Goal: Task Accomplishment & Management: Use online tool/utility

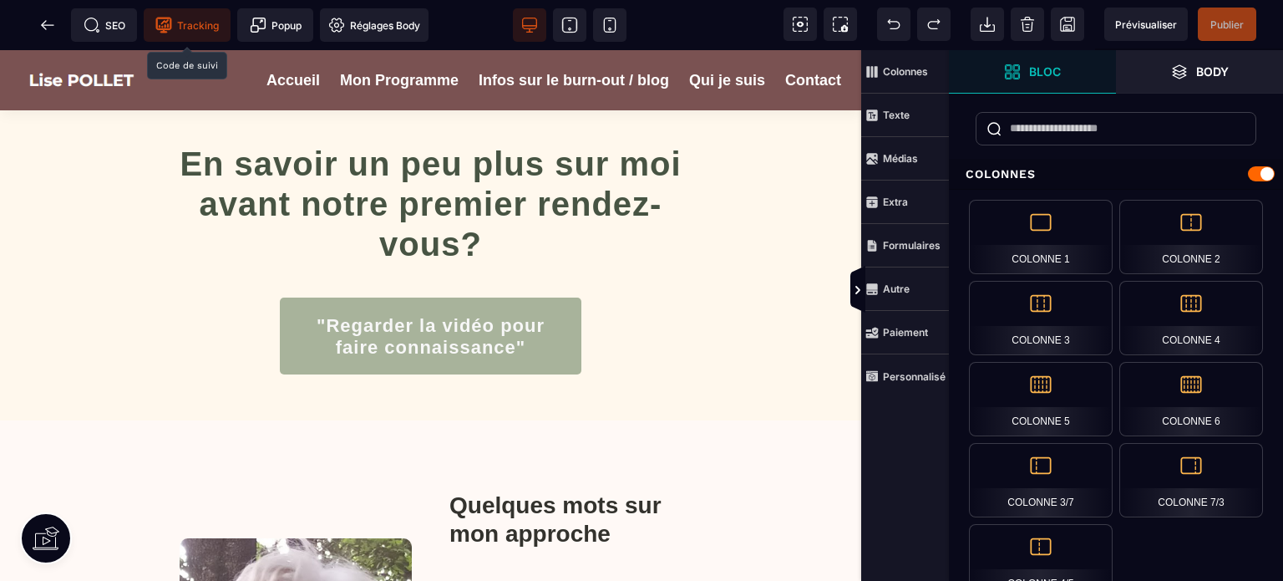
click at [200, 25] on span "Tracking" at bounding box center [186, 25] width 63 height 17
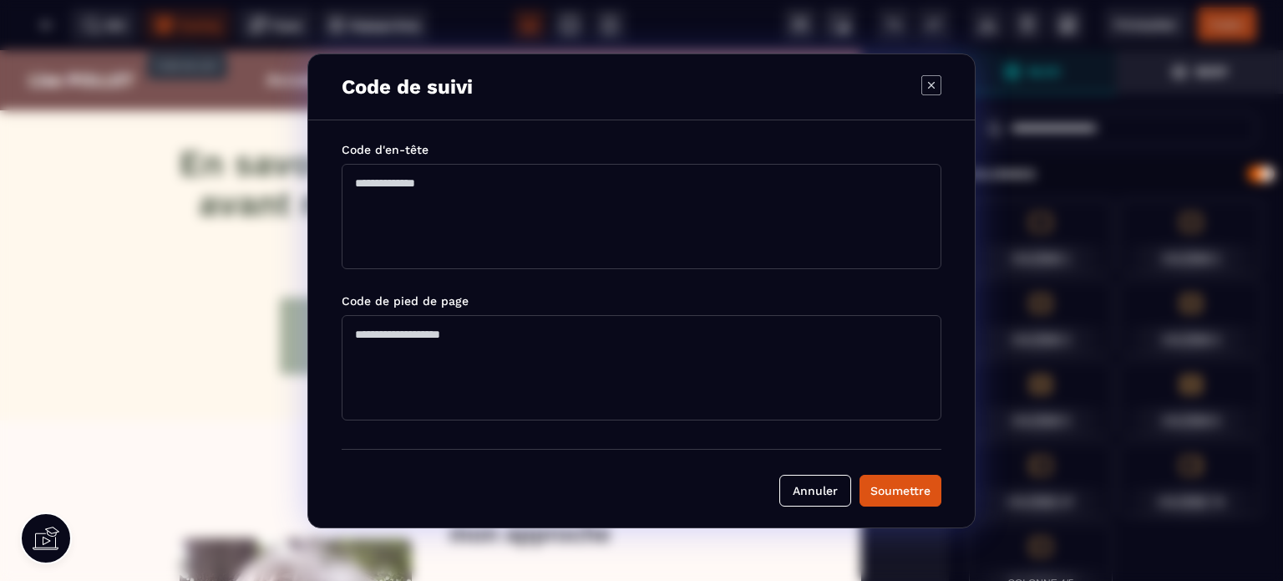
click at [385, 184] on textarea "Modal window" at bounding box center [642, 216] width 600 height 105
paste textarea "**********"
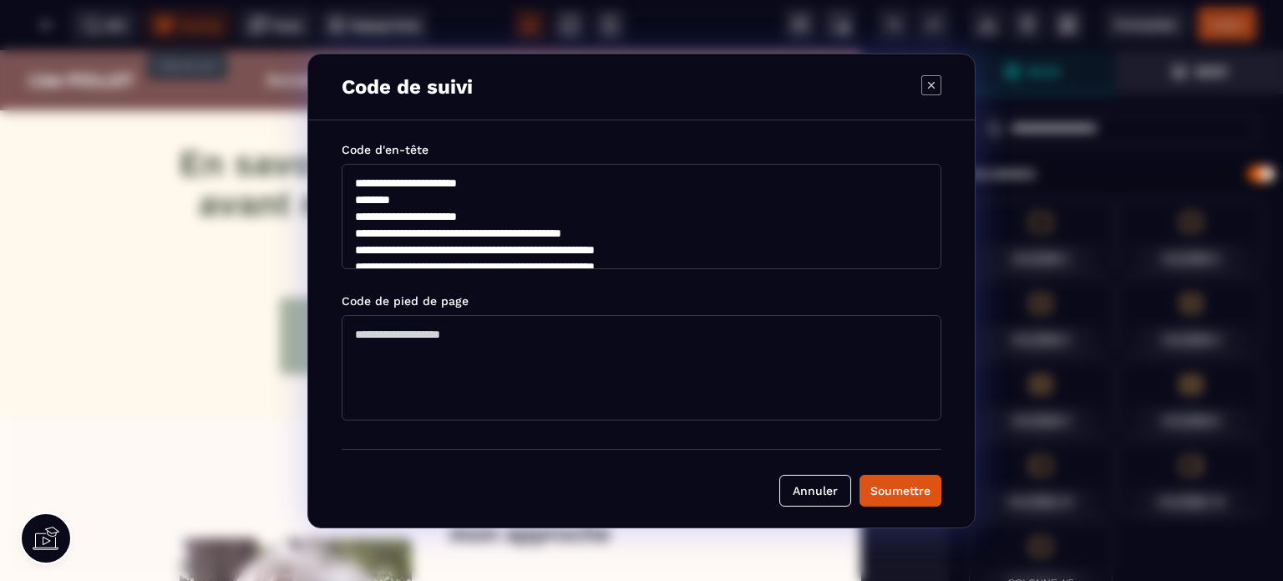
scroll to position [189, 0]
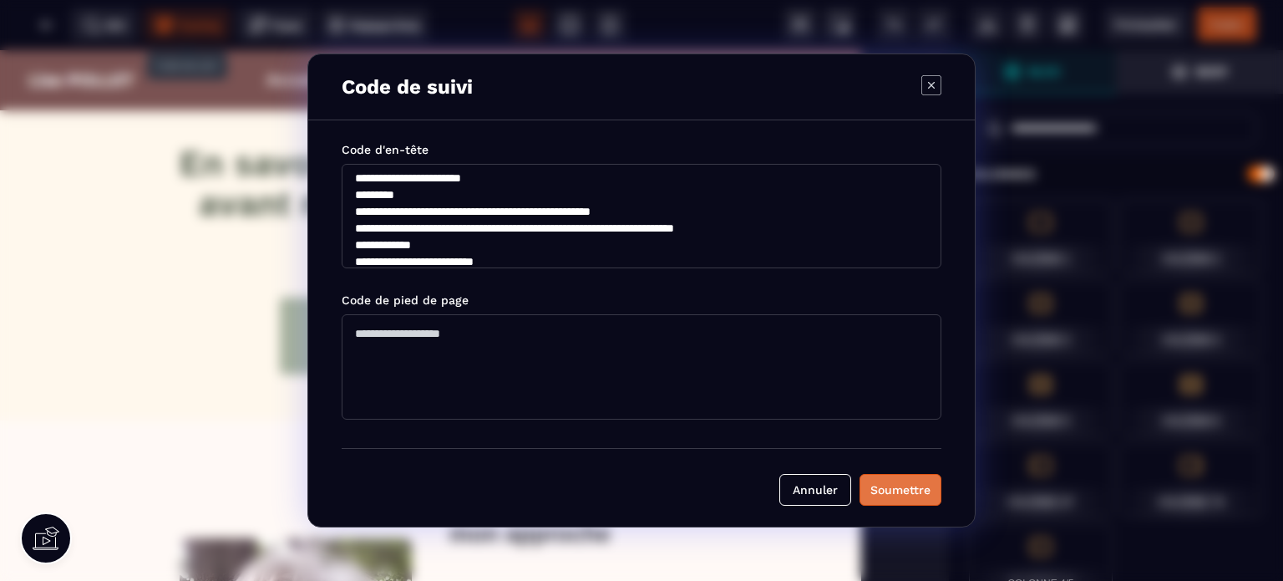
type textarea "**********"
click at [901, 485] on div "Soumettre" at bounding box center [900, 489] width 60 height 17
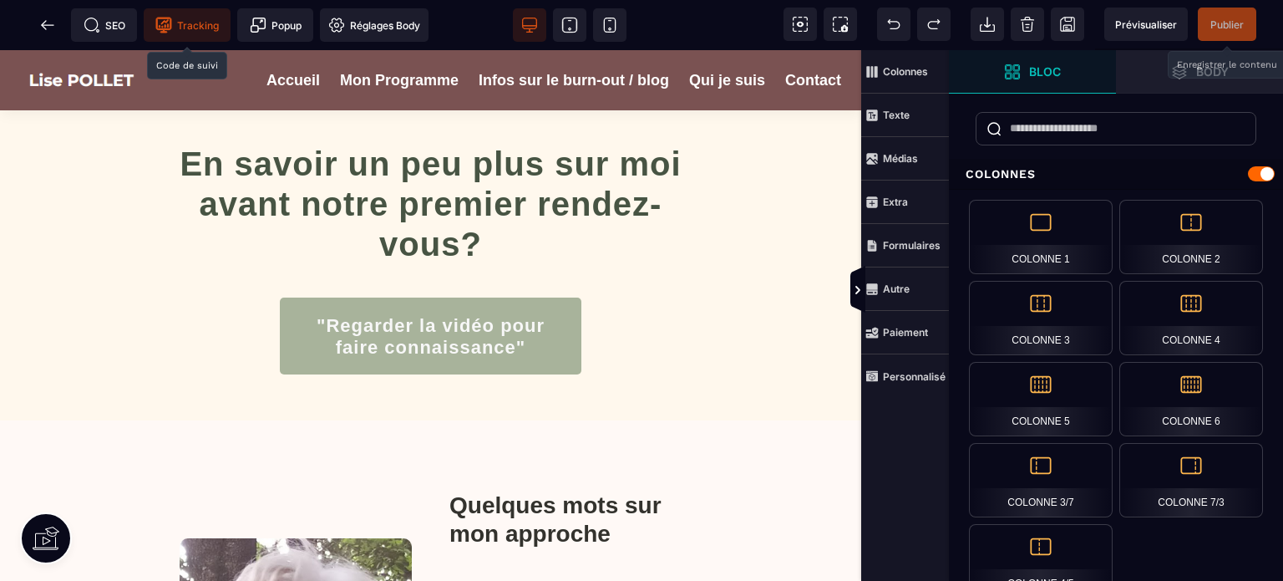
click at [1222, 23] on span "Publier" at bounding box center [1226, 24] width 33 height 13
click at [46, 23] on icon at bounding box center [47, 25] width 17 height 17
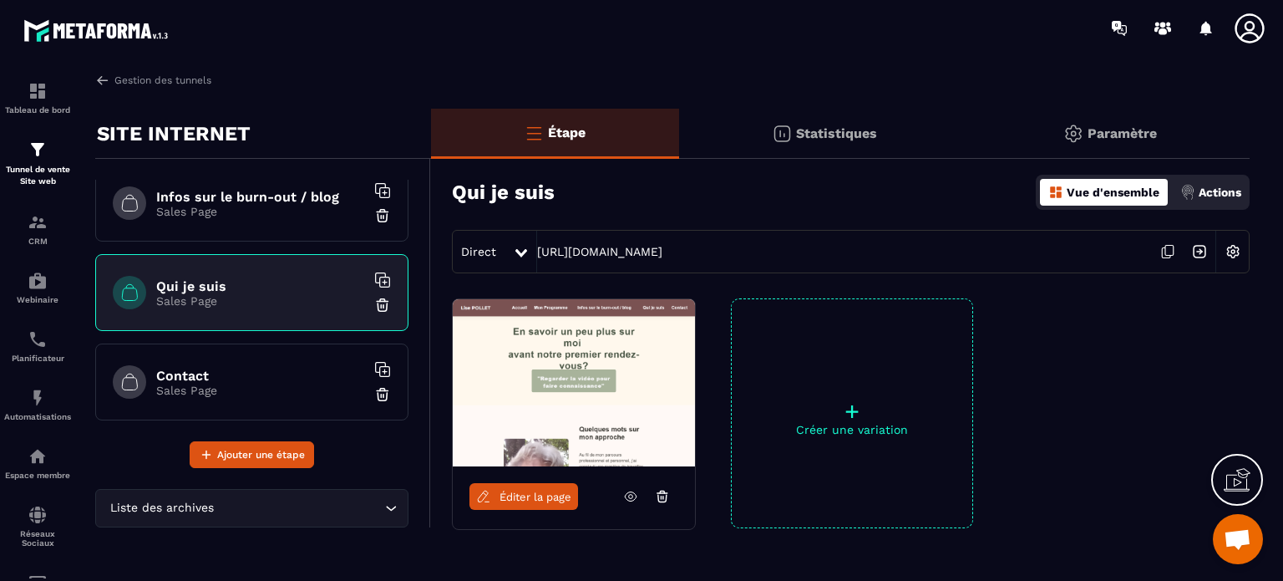
scroll to position [204, 0]
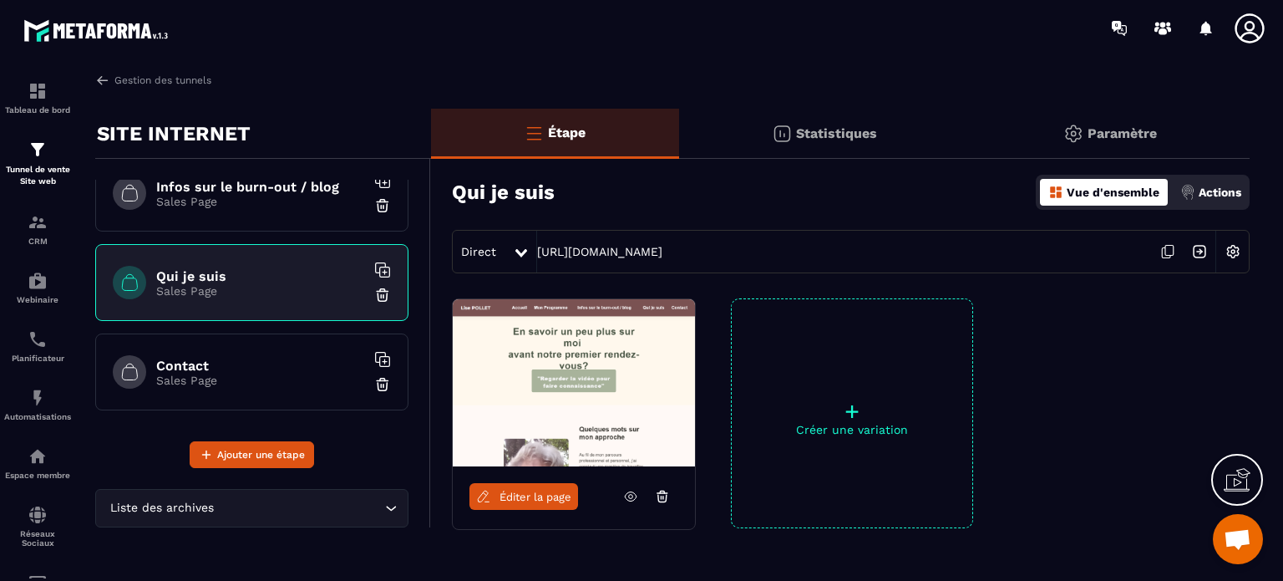
click at [186, 369] on h6 "Contact" at bounding box center [260, 366] width 209 height 16
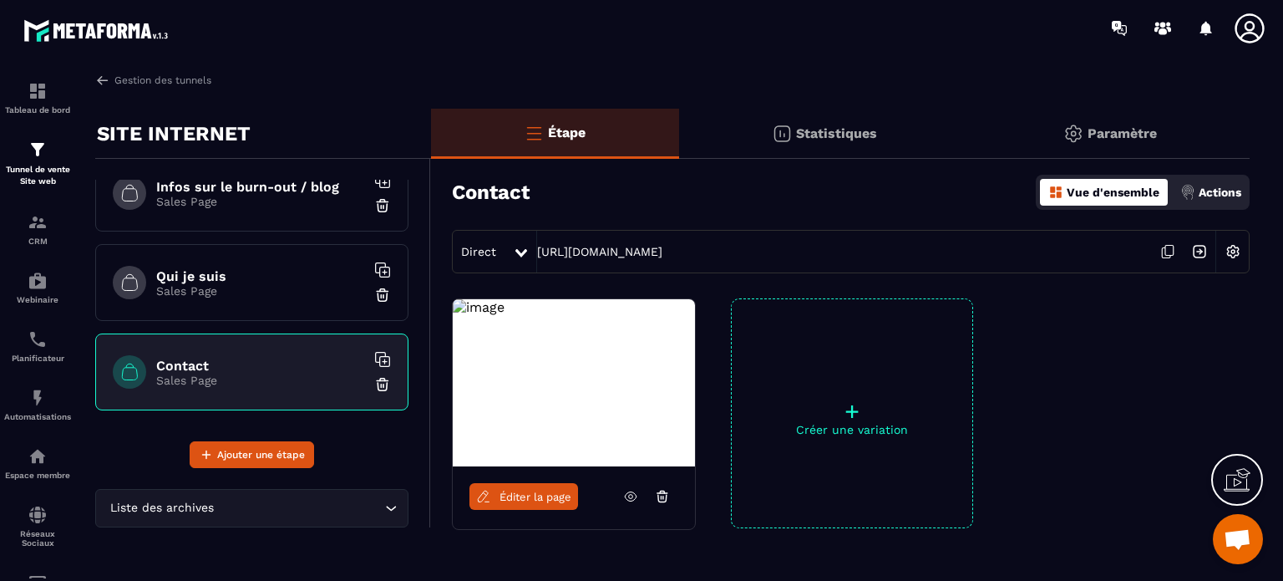
click at [515, 495] on span "Éditer la page" at bounding box center [536, 496] width 72 height 13
